Goal: Check status: Check status

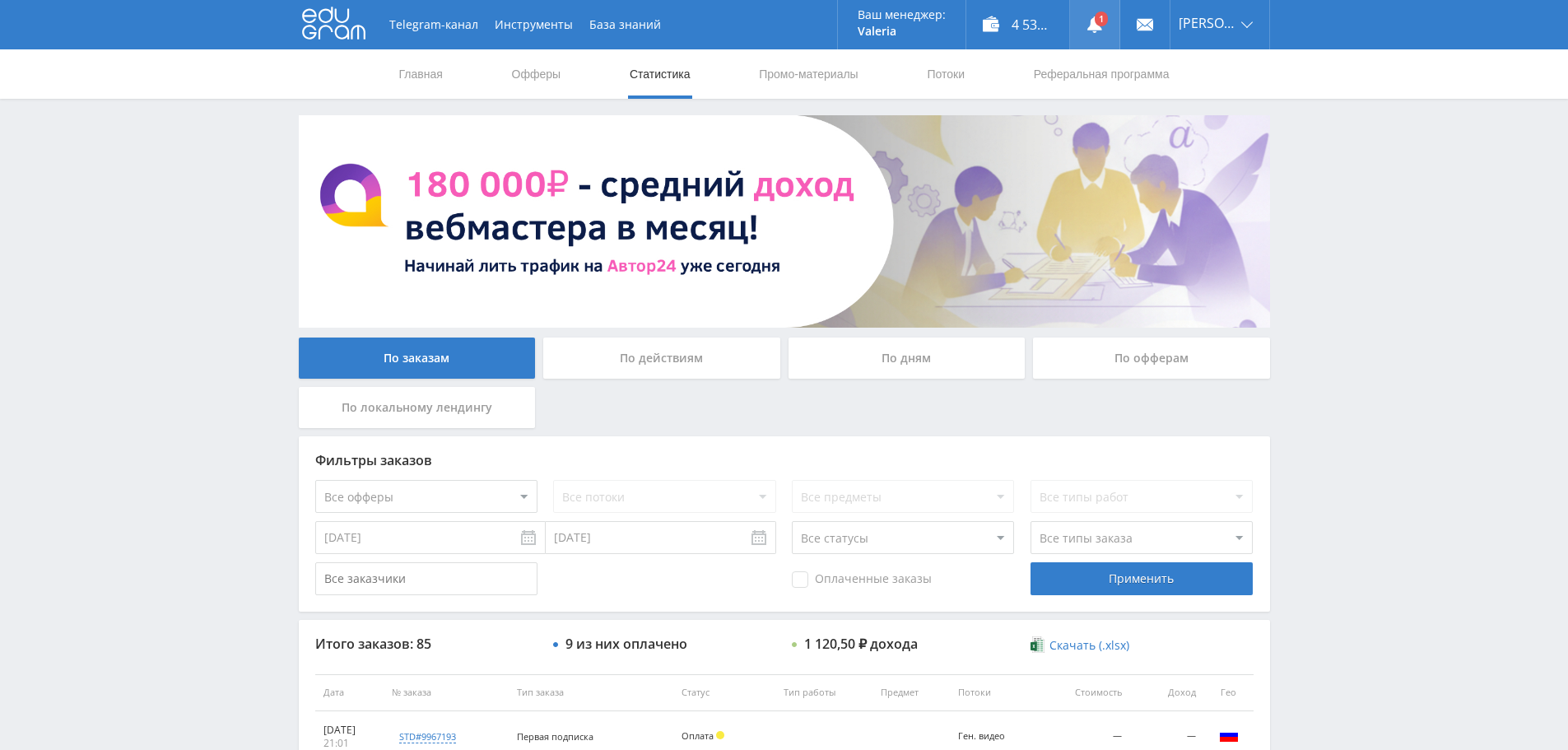
click at [1103, 29] on use at bounding box center [1095, 25] width 15 height 17
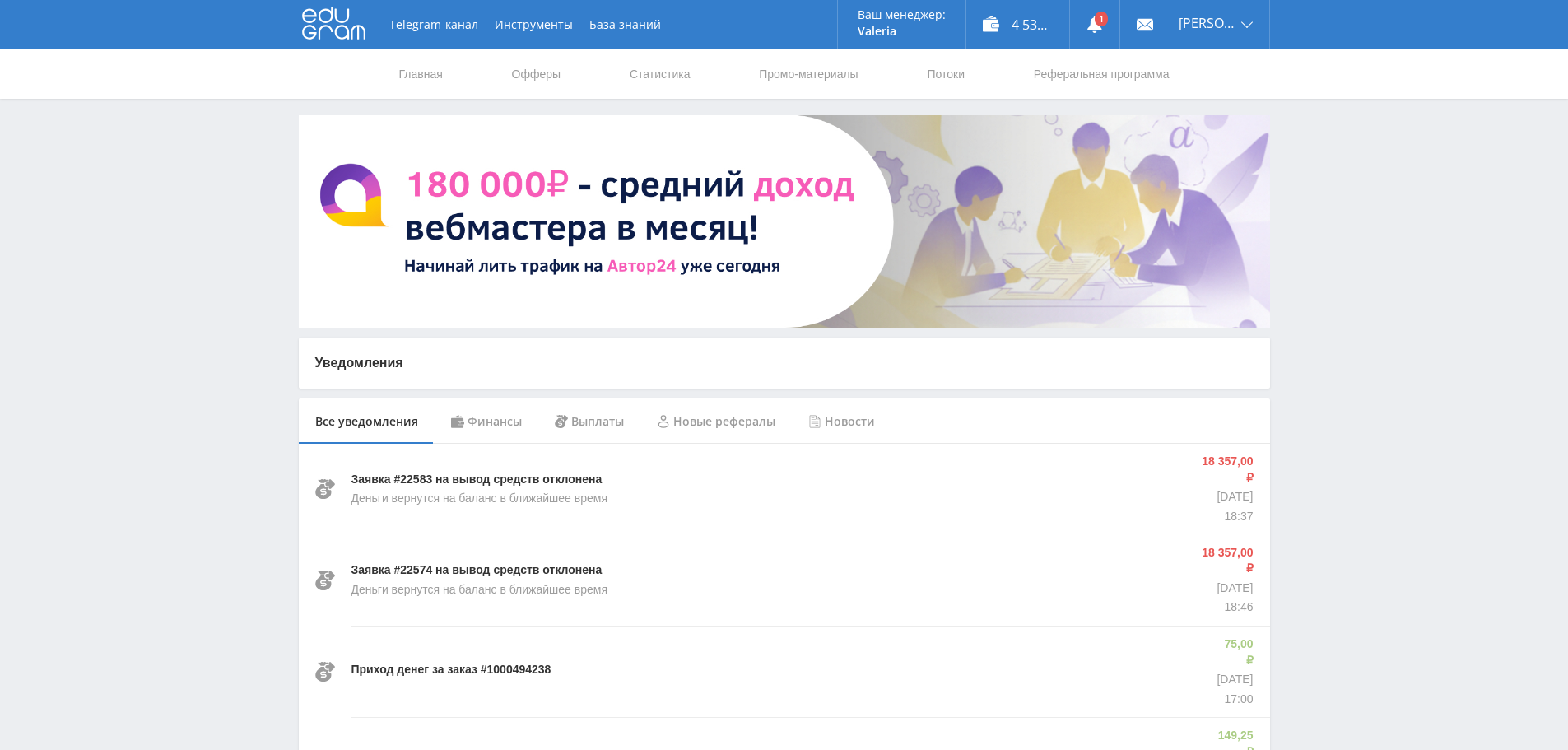
click at [495, 425] on div "Финансы" at bounding box center [486, 421] width 104 height 46
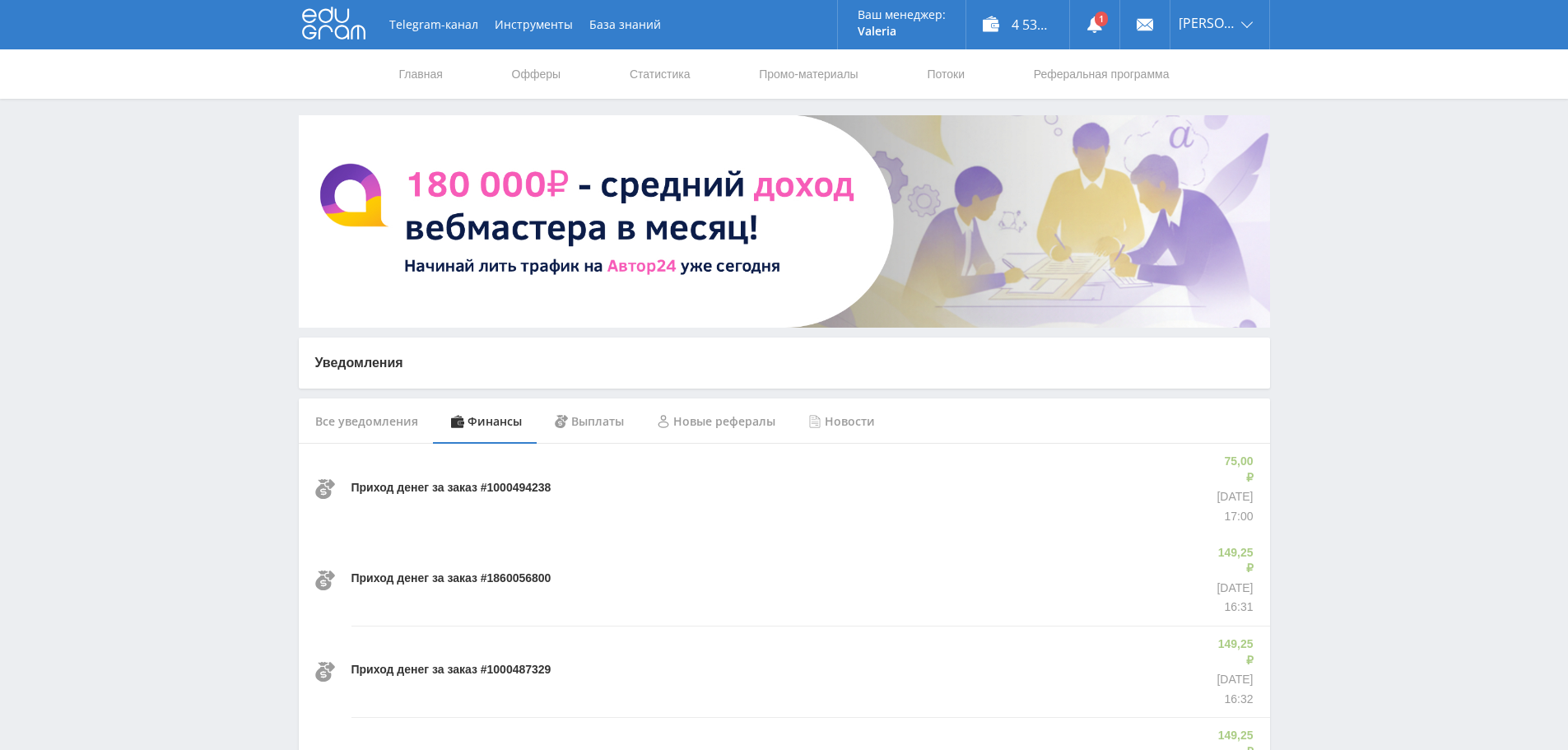
click at [577, 423] on div "Выплаты" at bounding box center [589, 421] width 102 height 46
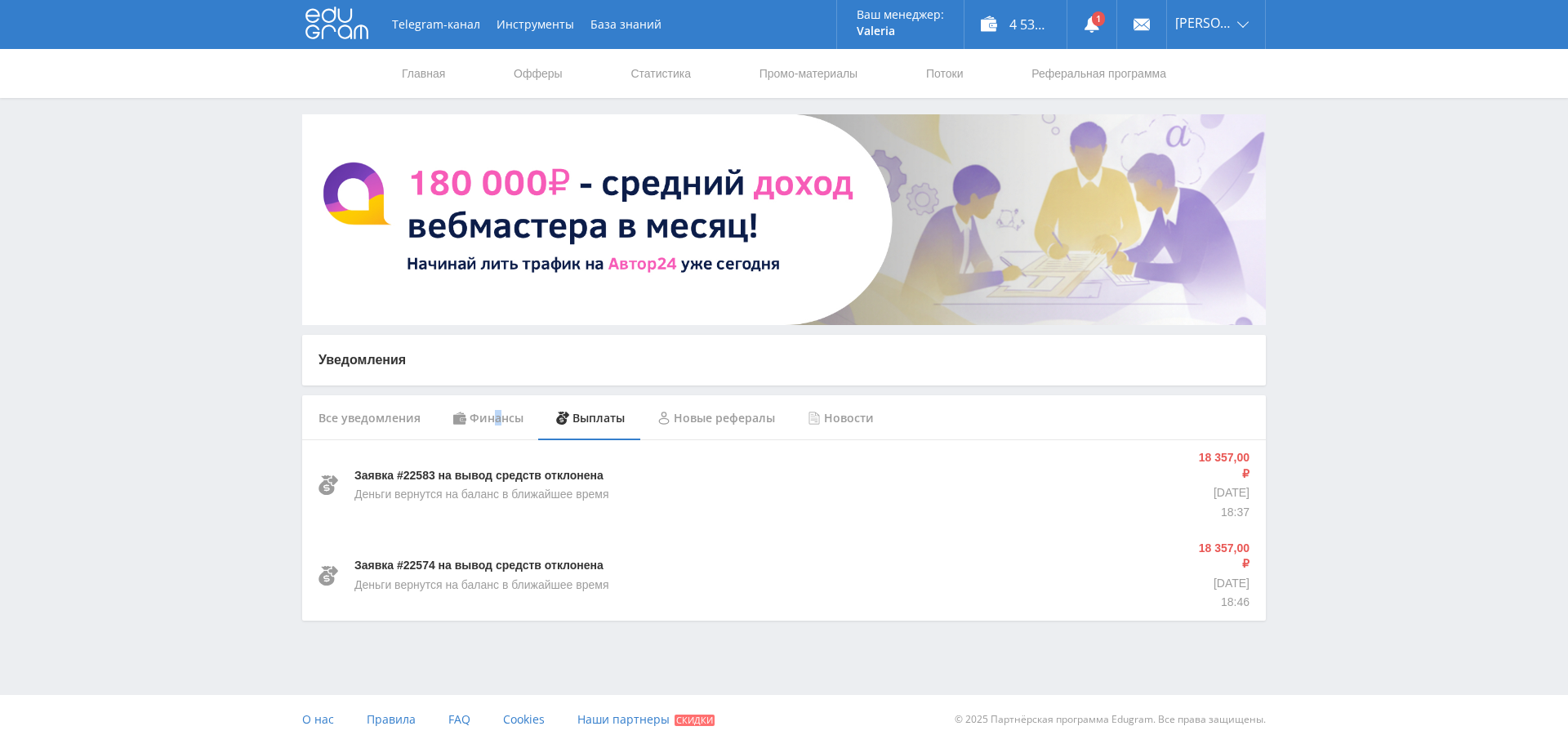
click at [496, 419] on div "Финансы" at bounding box center [488, 418] width 103 height 46
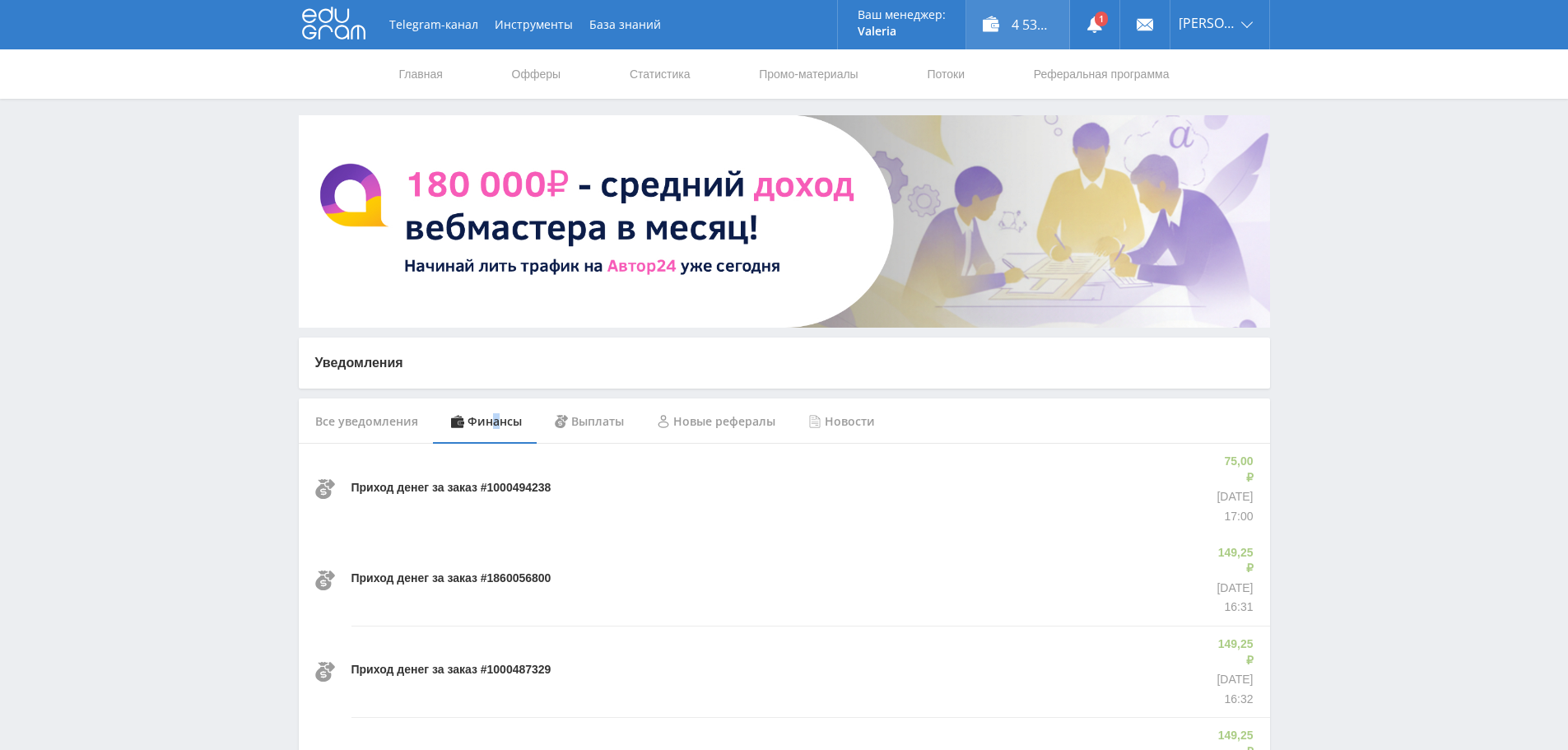
click at [1000, 28] on div "4 537,75 ₽" at bounding box center [1018, 25] width 103 height 50
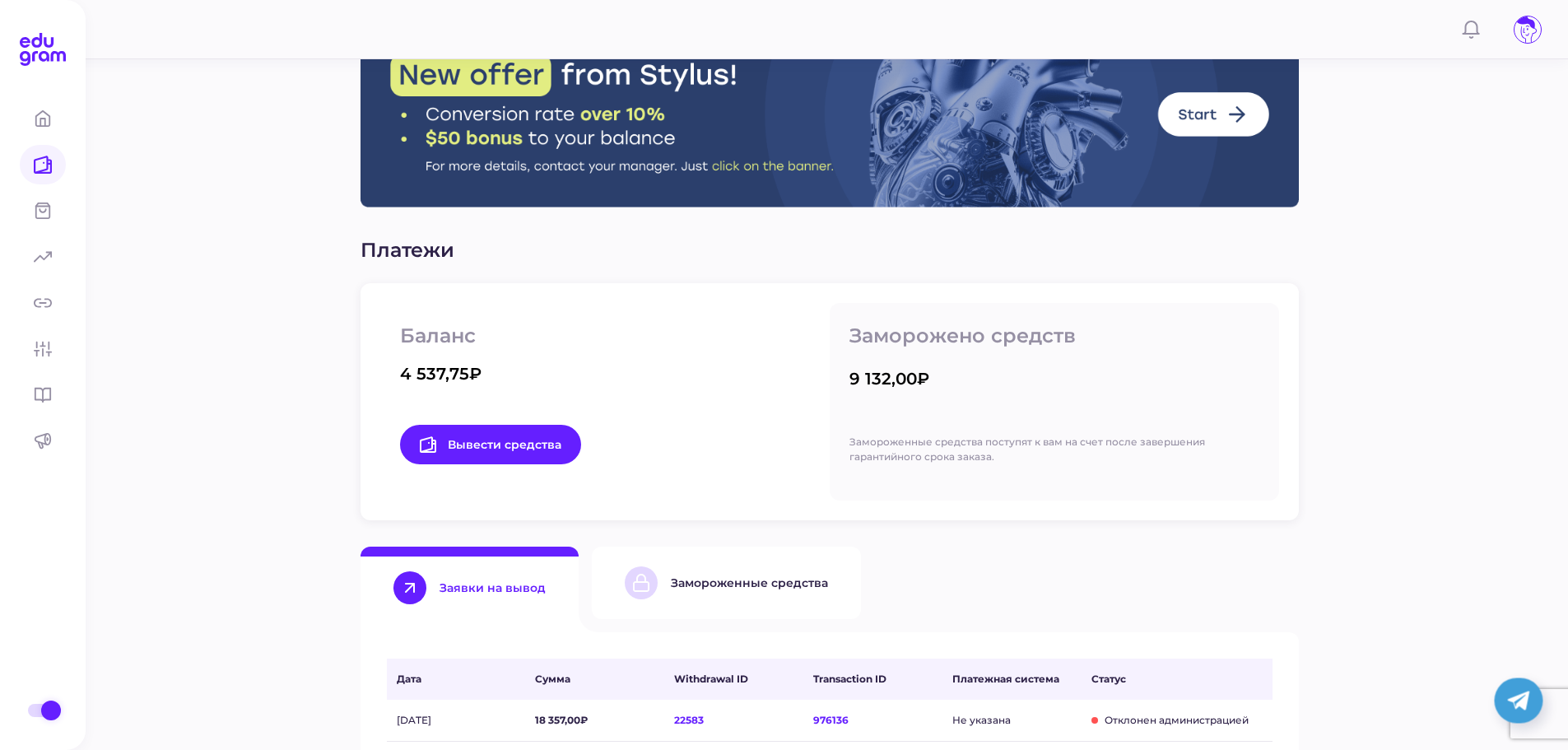
scroll to position [36, 0]
